Goal: Information Seeking & Learning: Learn about a topic

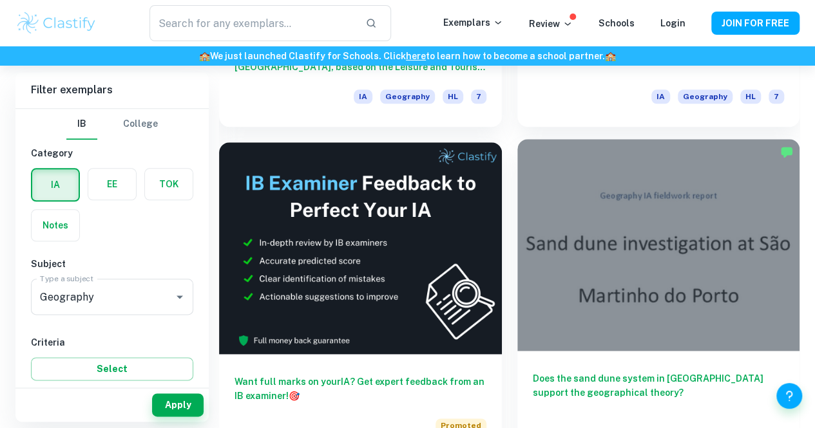
scroll to position [636, 0]
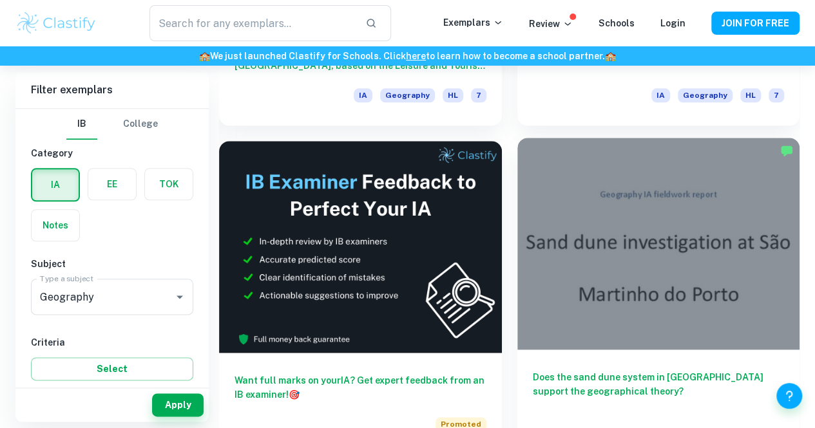
click at [517, 181] on div at bounding box center [658, 244] width 283 height 212
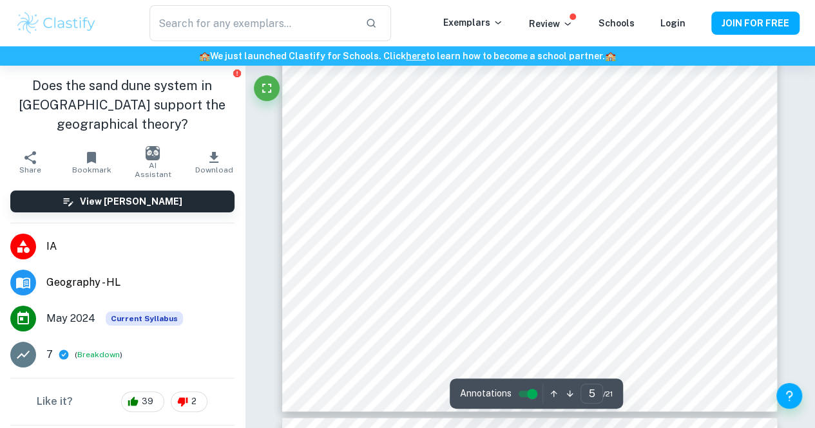
scroll to position [3326, 0]
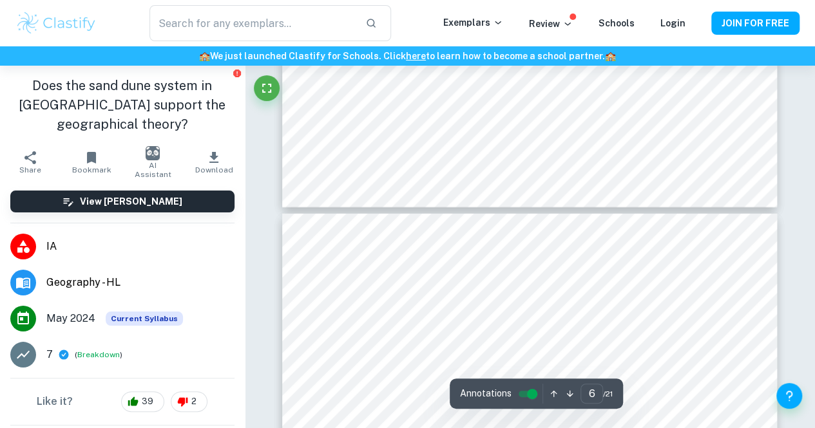
type input "7"
